Goal: Transaction & Acquisition: Book appointment/travel/reservation

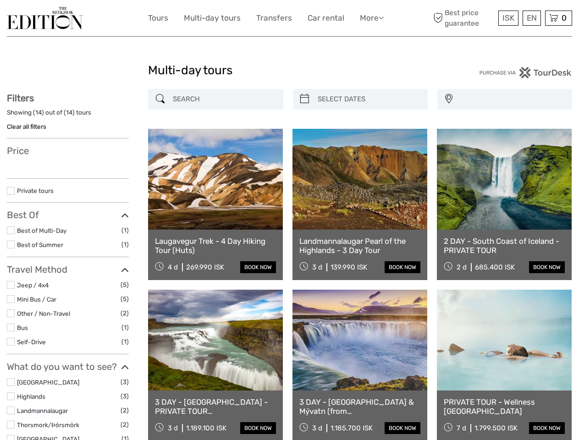
select select
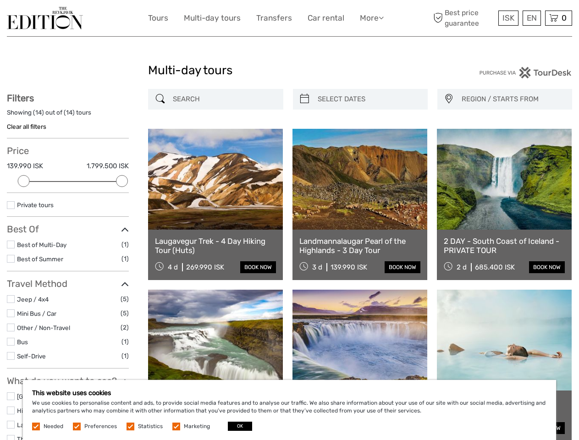
click at [371, 18] on link "More" at bounding box center [372, 17] width 24 height 13
click at [382, 17] on icon at bounding box center [380, 18] width 5 height 8
click at [508, 18] on span "ISK" at bounding box center [508, 17] width 12 height 9
click at [531, 18] on div "EN English Español Deutsch" at bounding box center [531, 18] width 18 height 15
click at [558, 18] on div "0 Items Total 0 ISK Checkout The shopping cart is empty." at bounding box center [558, 18] width 27 height 15
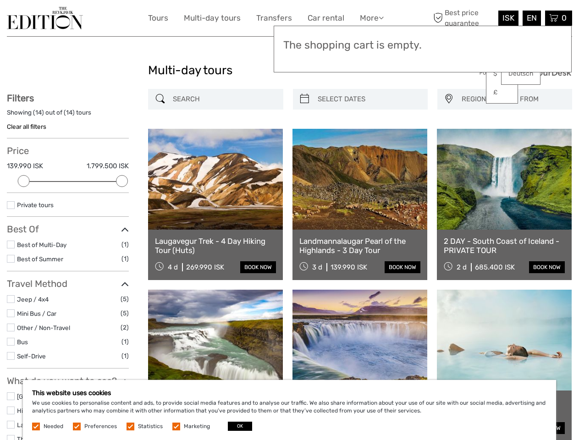
click at [24, 181] on div at bounding box center [24, 181] width 12 height 12
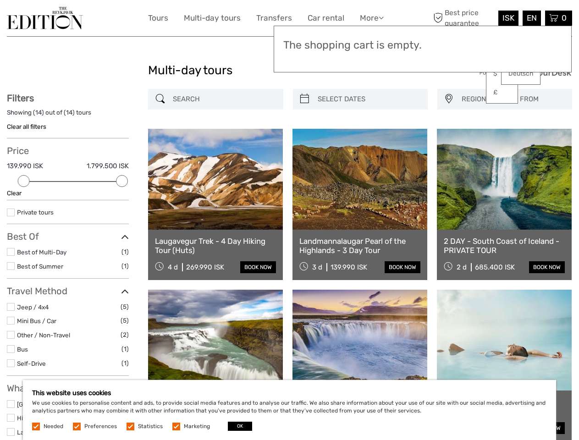
click at [122, 231] on icon at bounding box center [125, 237] width 8 height 12
click at [304, 129] on link at bounding box center [359, 179] width 135 height 101
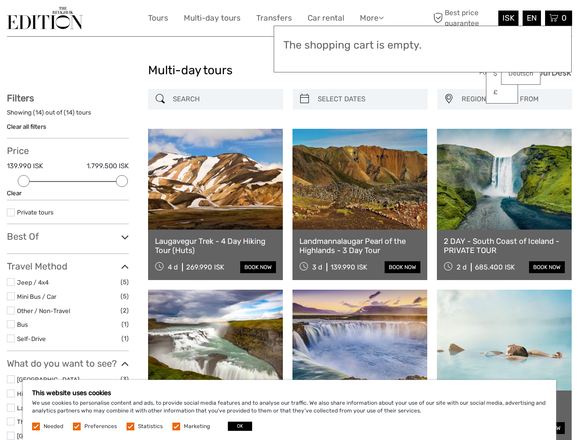
scroll to position [52, 0]
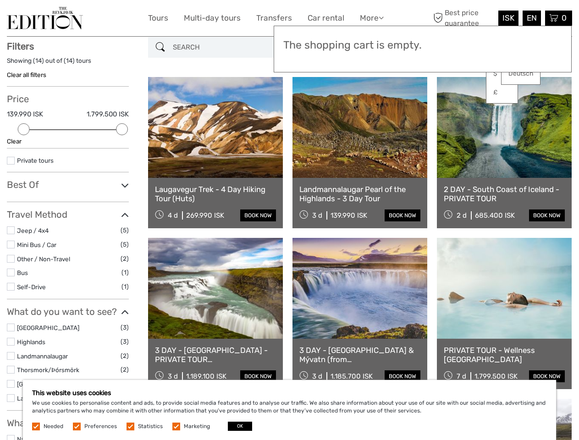
click at [368, 99] on link at bounding box center [359, 127] width 135 height 101
click at [448, 99] on link at bounding box center [504, 127] width 135 height 101
